Goal: Task Accomplishment & Management: Use online tool/utility

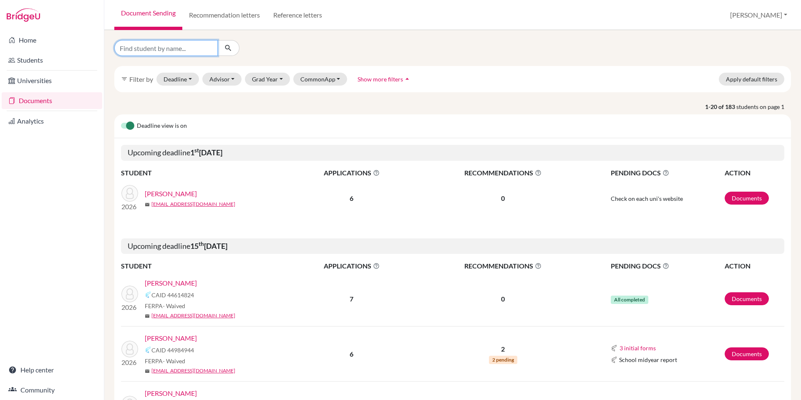
click at [165, 52] on input "Find student by name..." at bounding box center [165, 48] width 103 height 16
type input "[PERSON_NAME]"
click button "submit" at bounding box center [228, 48] width 22 height 16
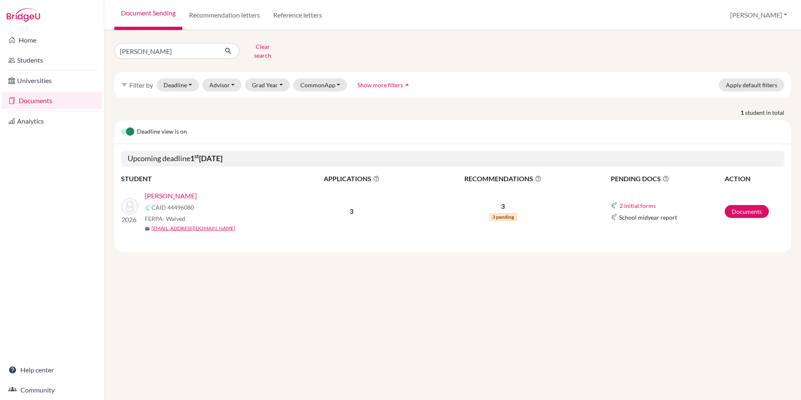
click at [177, 191] on link "[PERSON_NAME]" at bounding box center [171, 196] width 52 height 10
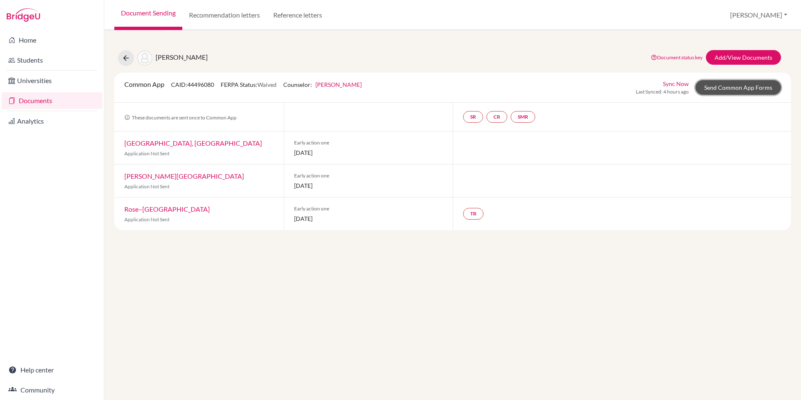
click at [733, 83] on link "Send Common App Forms" at bounding box center [738, 87] width 86 height 15
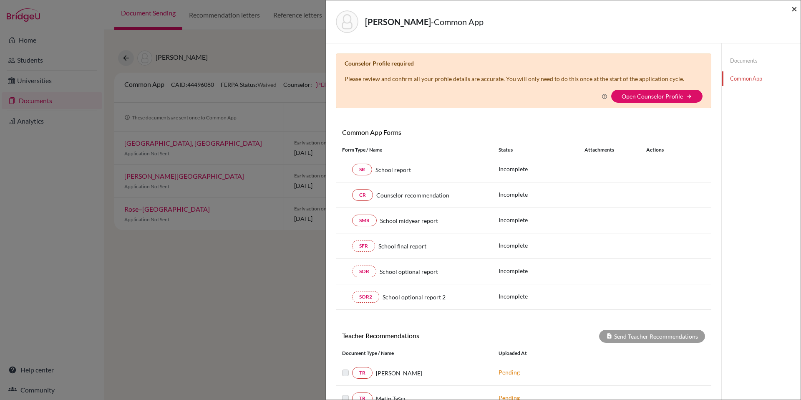
click at [794, 8] on span "×" at bounding box center [794, 9] width 6 height 12
